Goal: Information Seeking & Learning: Learn about a topic

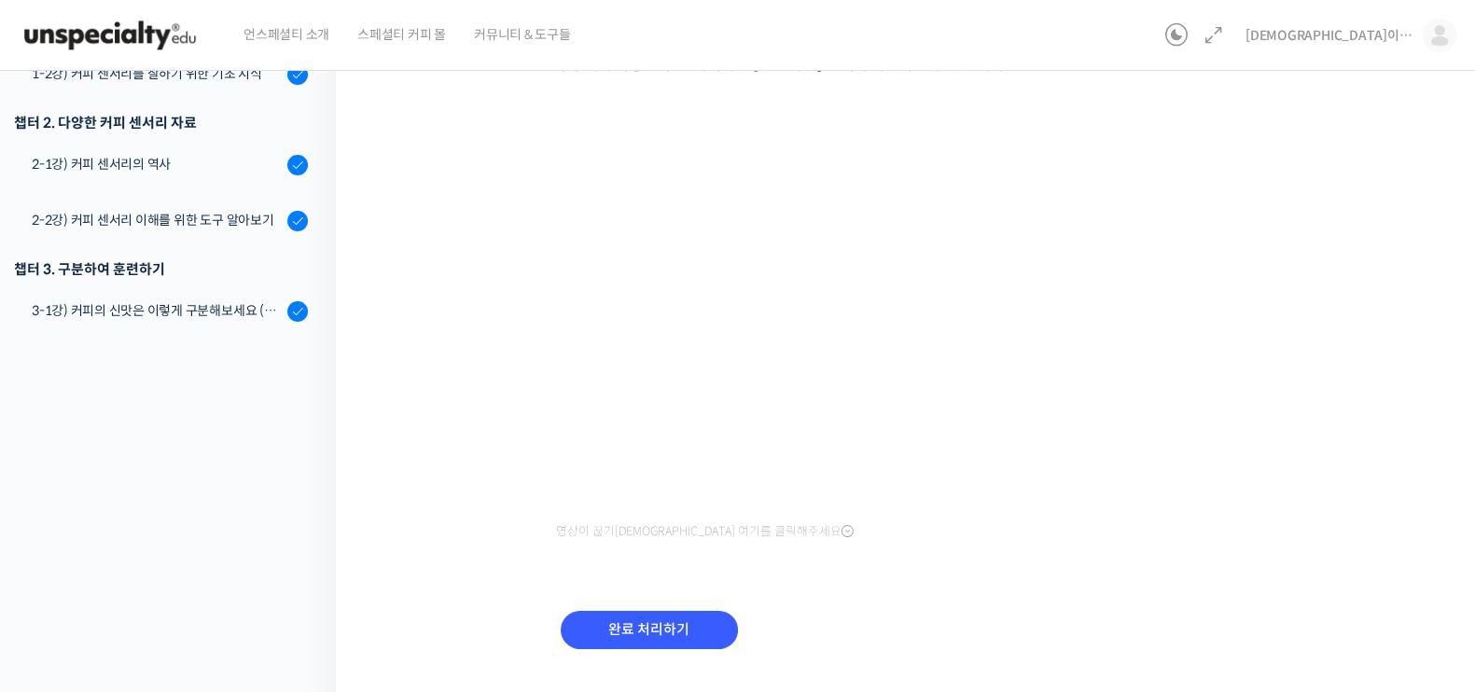
scroll to position [1034, 0]
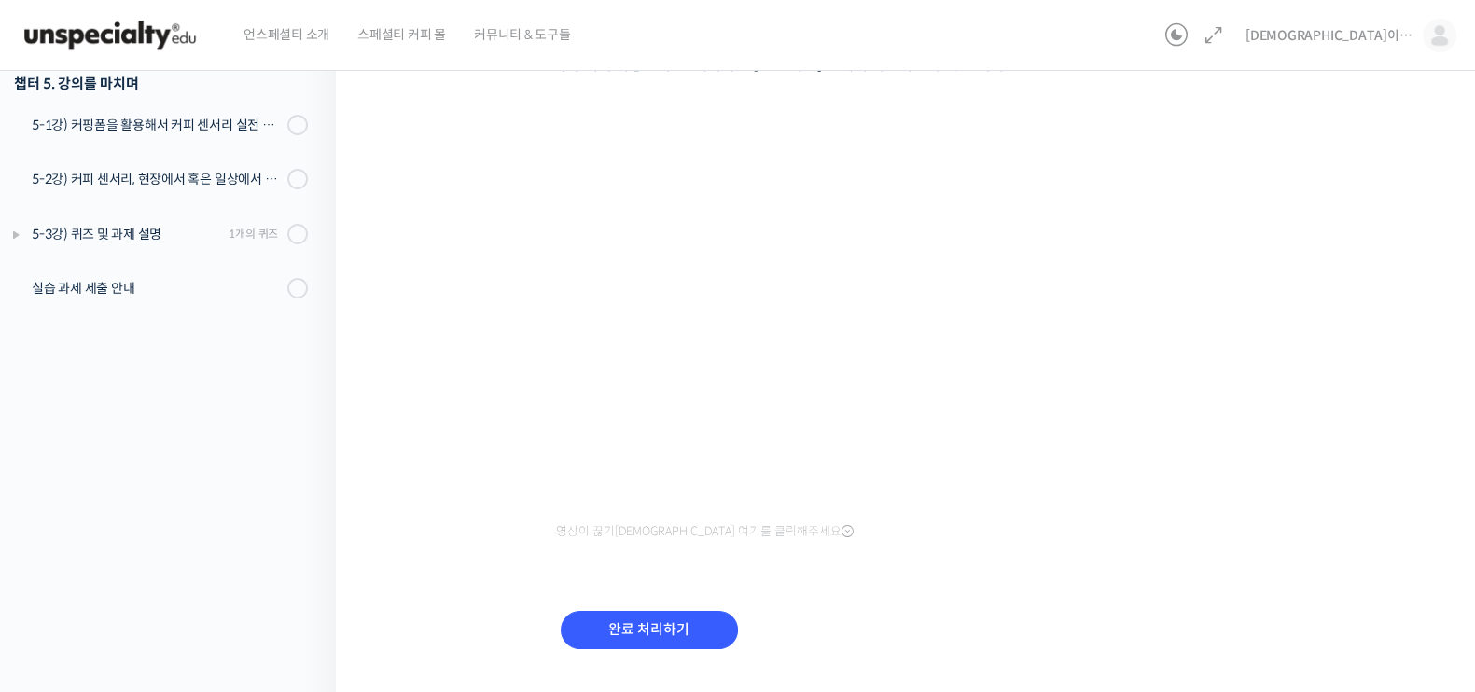
click at [1333, 360] on div "세계 바리스타 대회 윤선희 심사위원의 커피 센서리 스킬 기초 4-5강) 다른 두 가지 커피의 쓴맛 비교하기 …" at bounding box center [910, 216] width 962 height 965
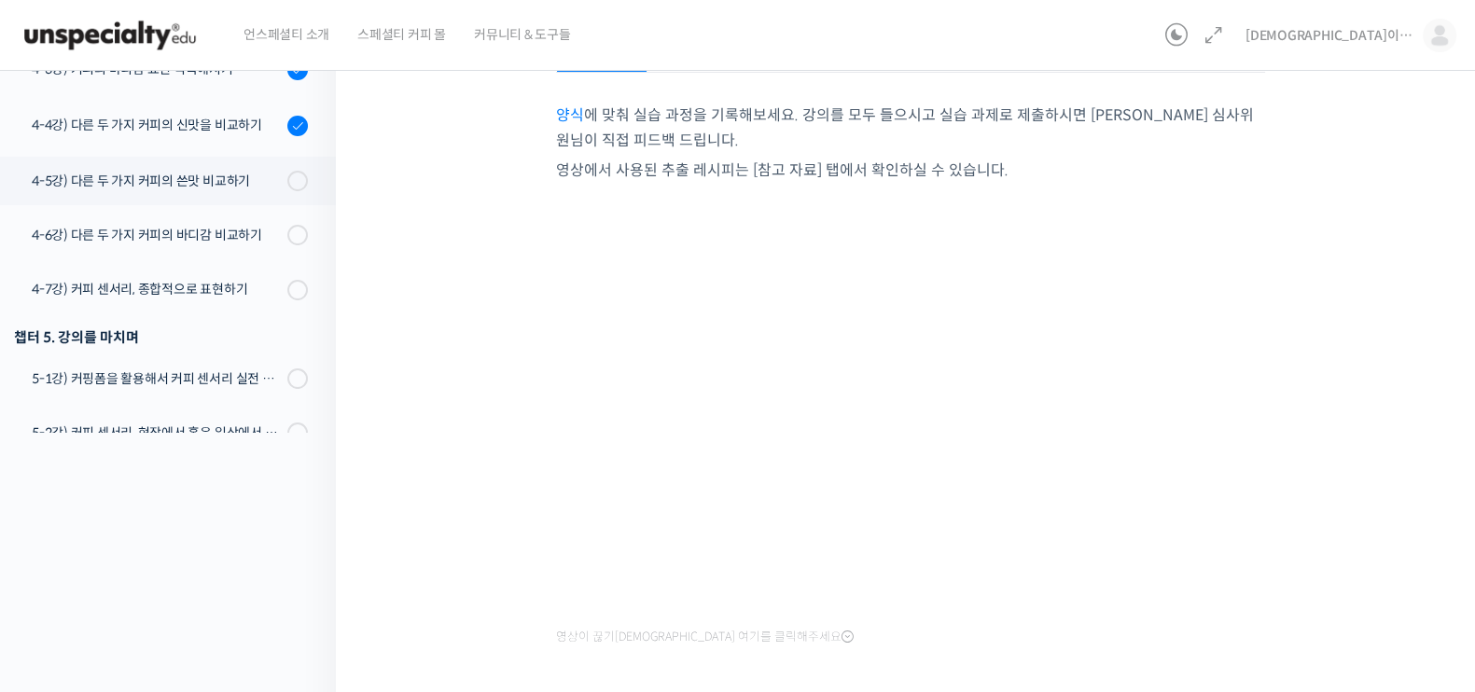
scroll to position [392, 0]
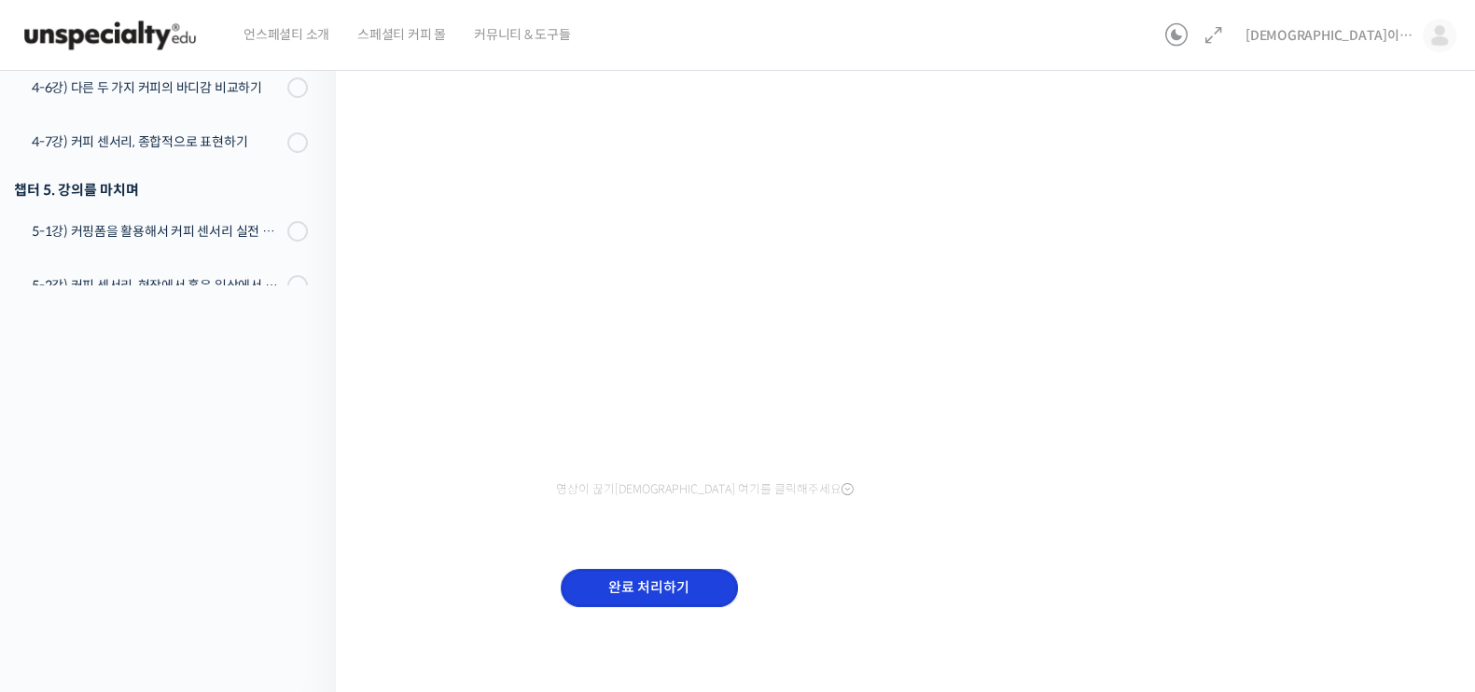
click at [718, 587] on input "완료 처리하기" at bounding box center [649, 588] width 177 height 38
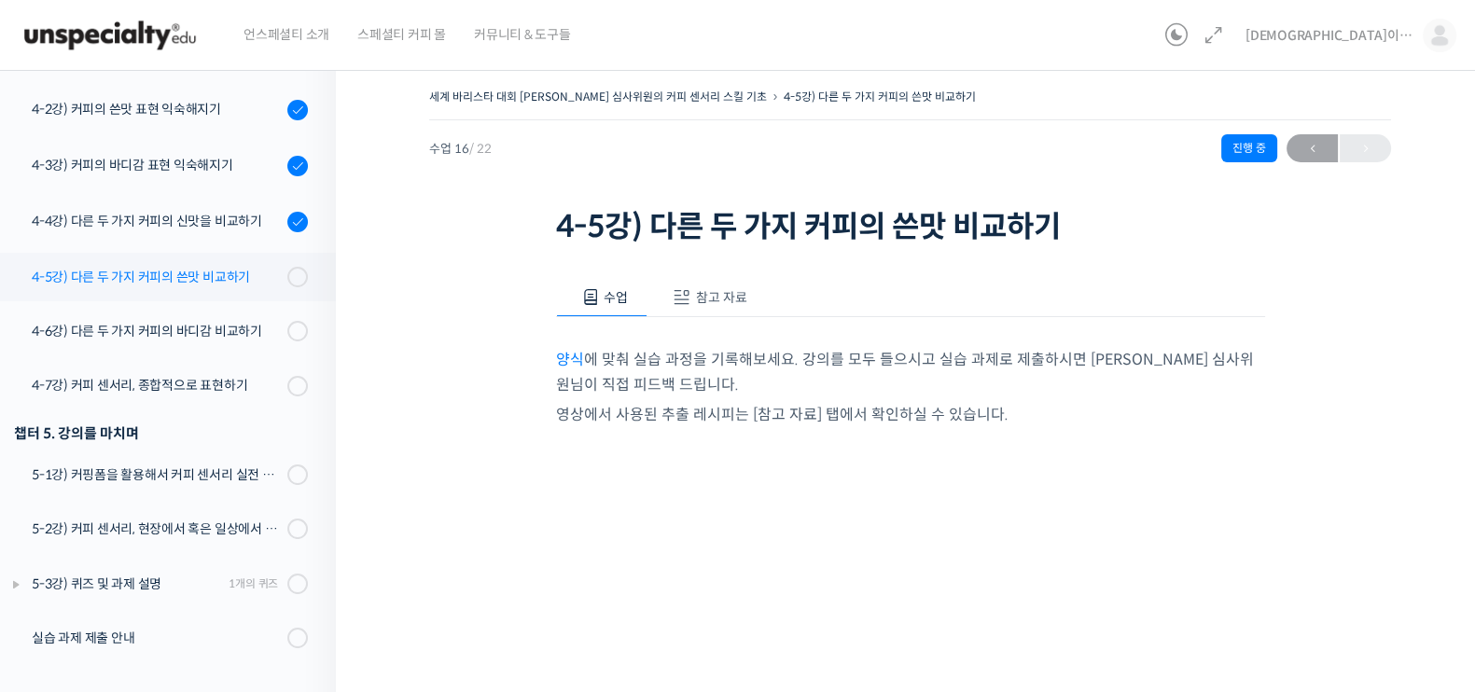
click at [202, 270] on div "4-5강) 다른 두 가지 커피의 쓴맛 비교하기" at bounding box center [157, 277] width 250 height 21
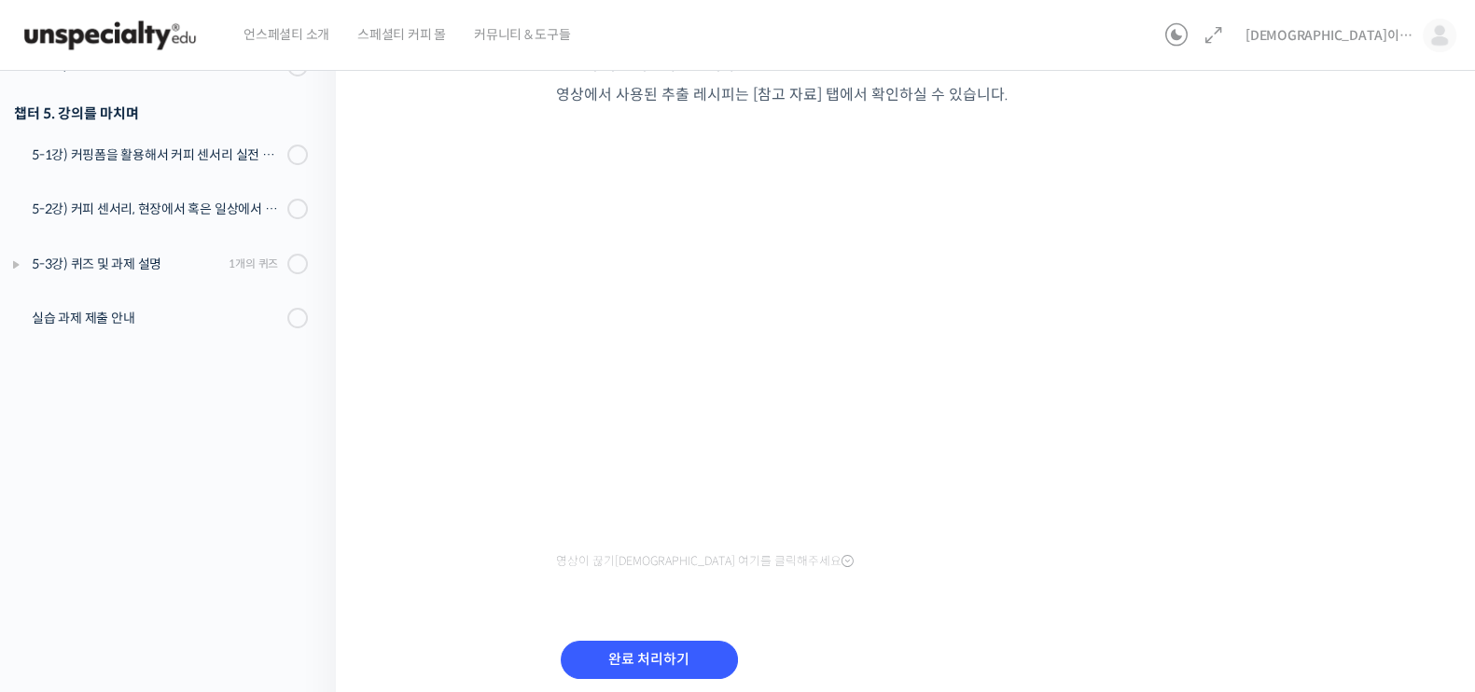
scroll to position [392, 0]
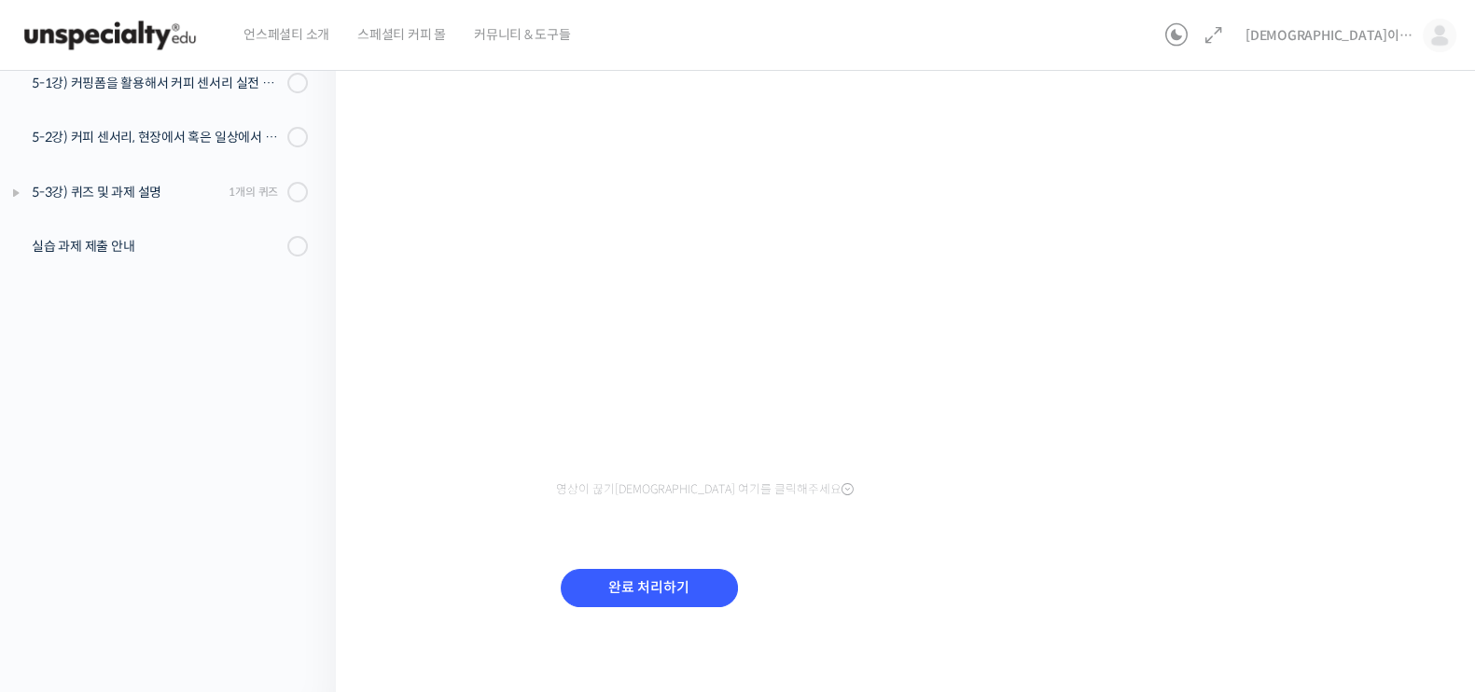
click at [642, 540] on div "수업 참고 자료 양식 에 맞춰 실습 과정을 기록해보세요. 강의를 모두 들으시고 실습 과제로 제출하시면 [PERSON_NAME] 심사위원님이 직…" at bounding box center [910, 257] width 709 height 799
click at [648, 584] on input "완료 처리하기" at bounding box center [649, 588] width 177 height 38
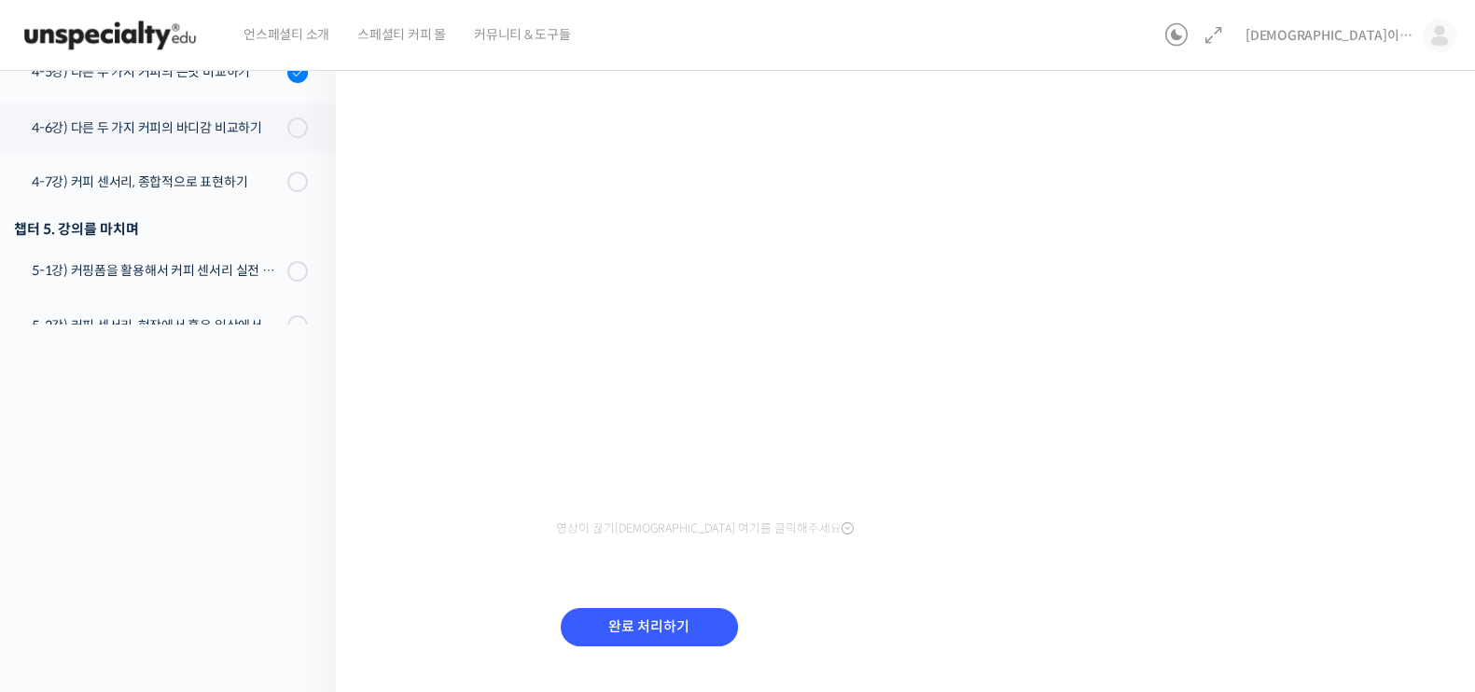
scroll to position [392, 0]
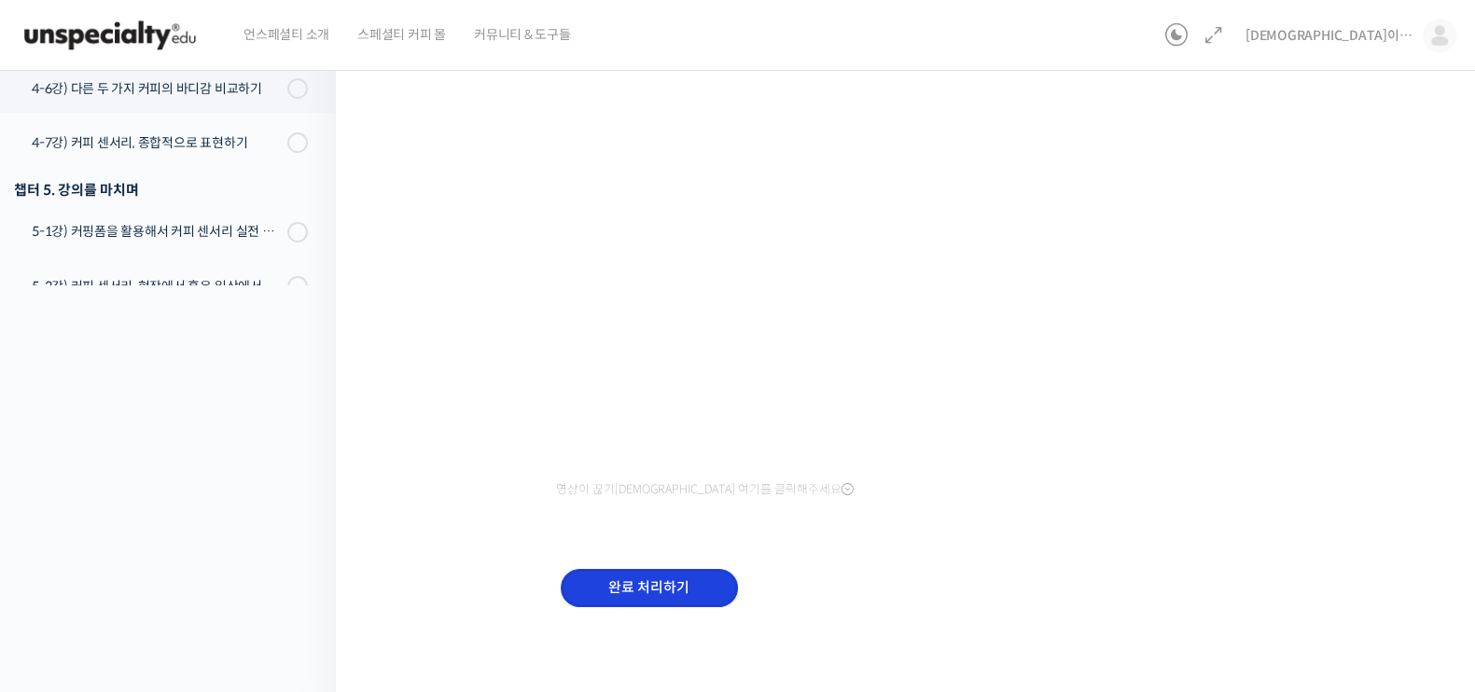
click at [667, 574] on input "완료 처리하기" at bounding box center [649, 588] width 177 height 38
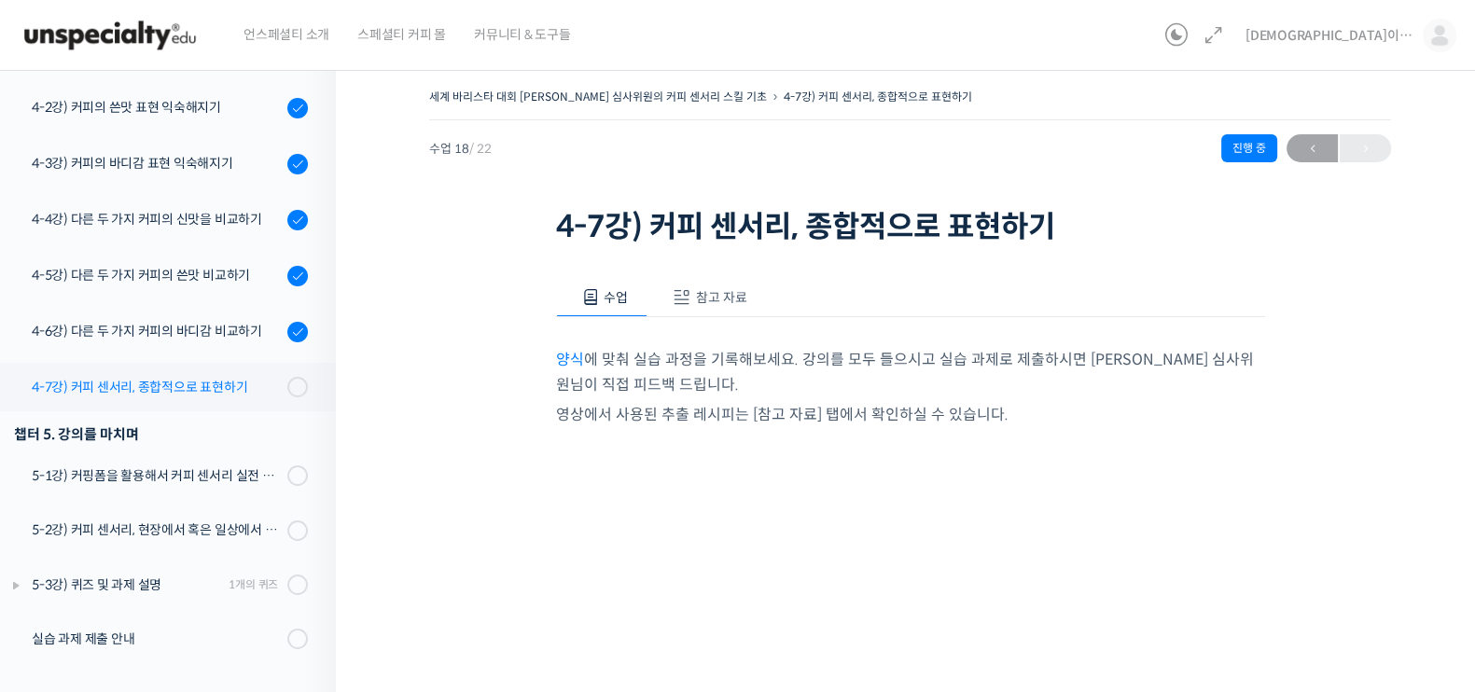
click at [229, 401] on link "4-7강) 커피 센서리, 종합적으로 표현하기" at bounding box center [163, 387] width 345 height 49
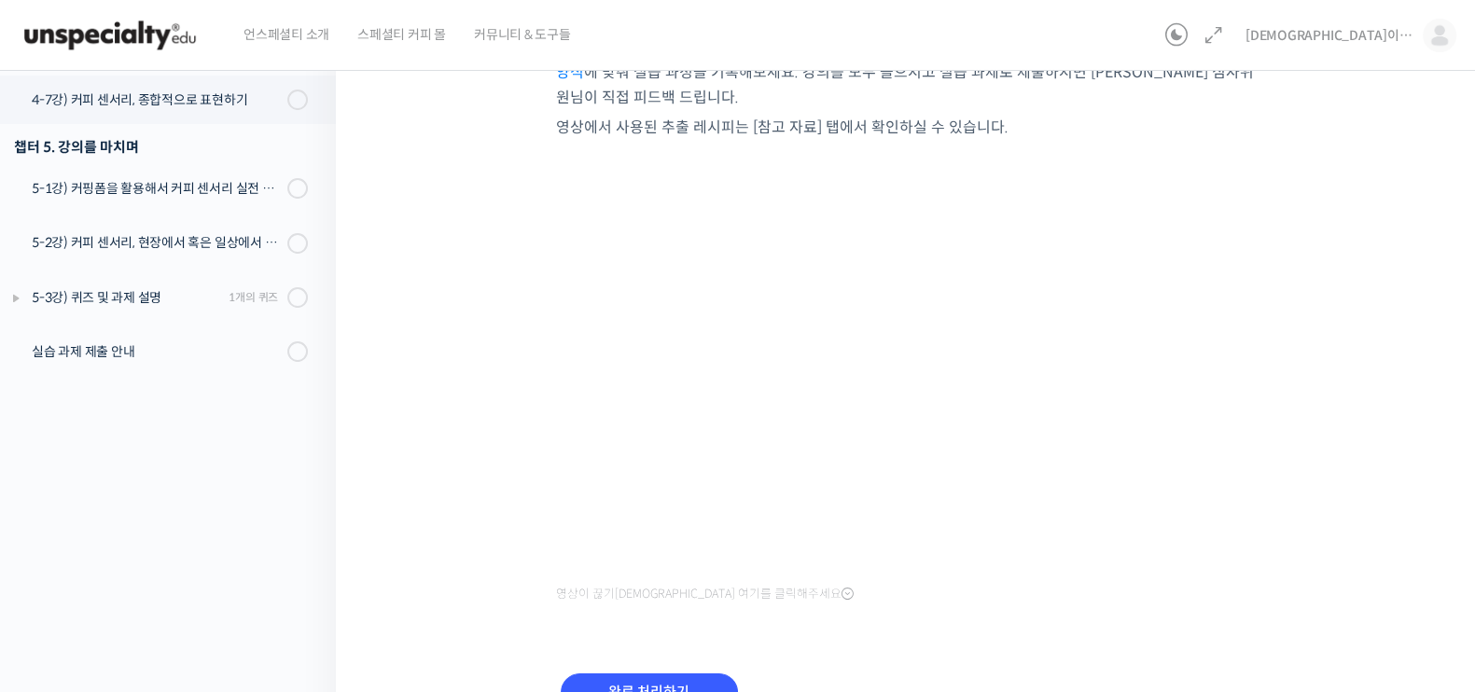
scroll to position [350, 0]
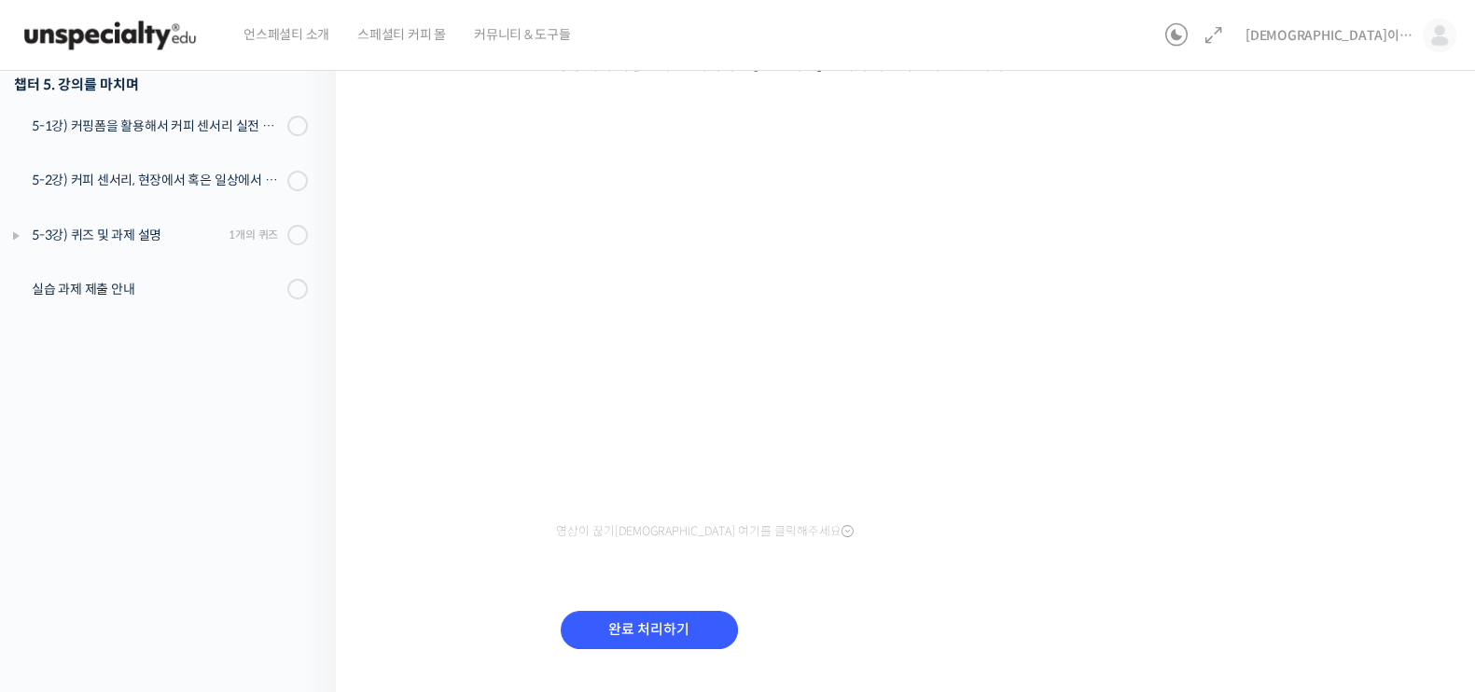
click at [1288, 483] on div "세계 바리스타 대회 윤선희 심사위원의 커피 센서리 스킬 기초 4-7강) 커피 센서리, 종합적으로 표현하기…" at bounding box center [910, 216] width 962 height 965
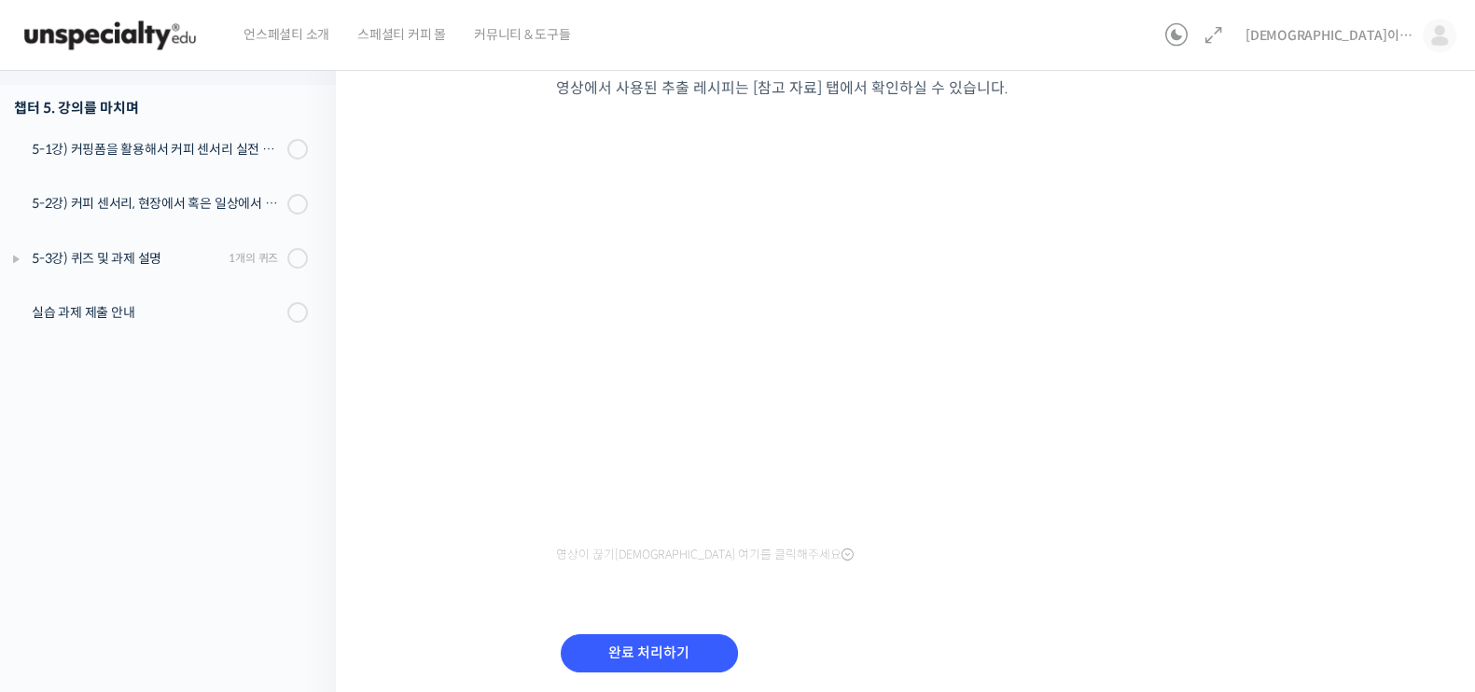
scroll to position [392, 0]
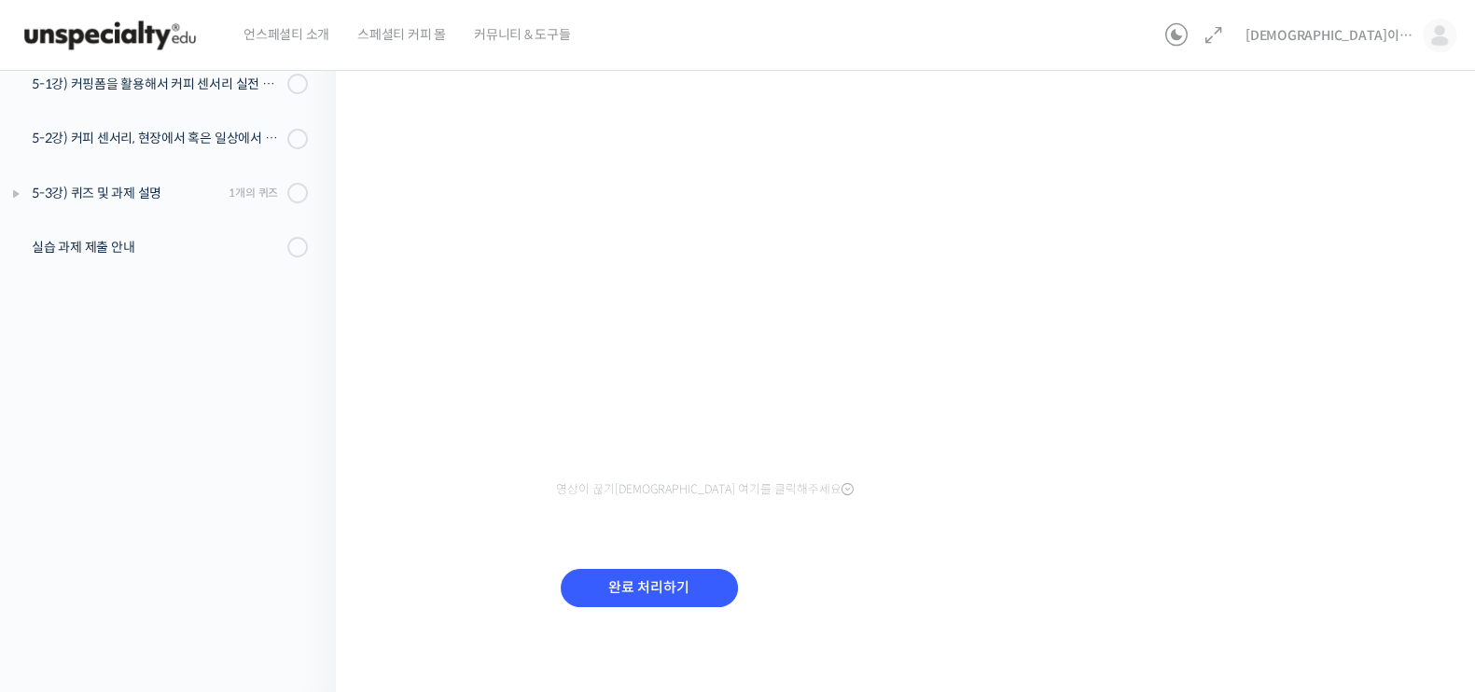
click at [697, 605] on div "완료 처리하기" at bounding box center [649, 602] width 187 height 77
click at [692, 579] on input "완료 처리하기" at bounding box center [649, 588] width 177 height 38
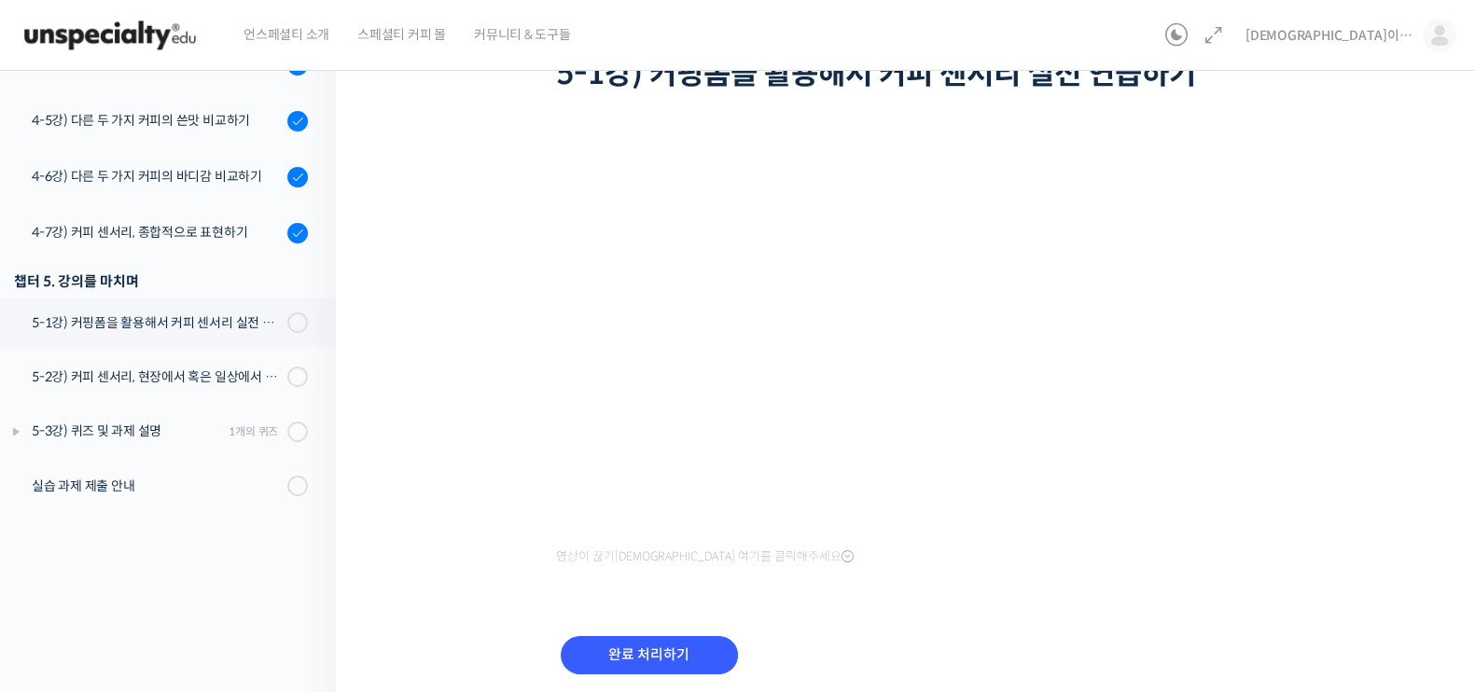
scroll to position [104, 0]
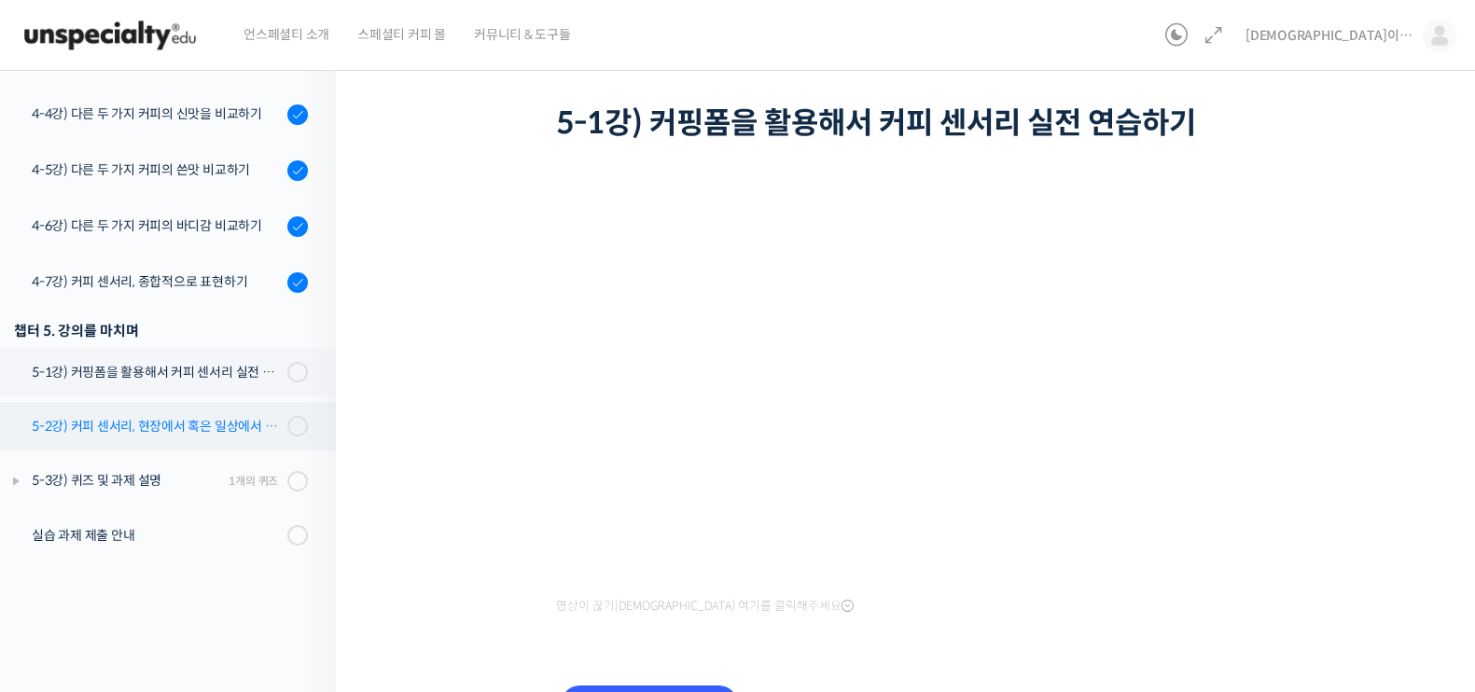
click at [159, 420] on div "5-2강) 커피 센서리, 현장에서 혹은 일상에서 활용하기" at bounding box center [157, 426] width 250 height 21
